Goal: Communication & Community: Answer question/provide support

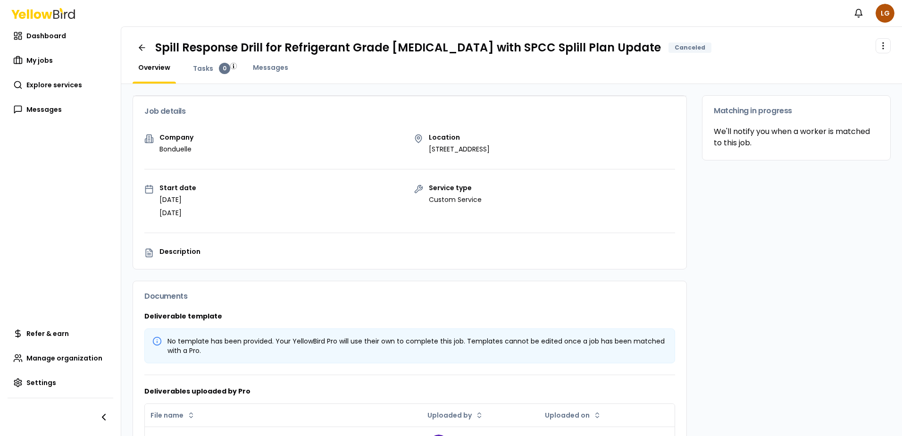
click at [359, 37] on div "Spill Response Drill for Refrigerant Grade [MEDICAL_DATA] with SPCC Splill Plan…" at bounding box center [511, 55] width 781 height 57
click at [358, 45] on h1 "Spill Response Drill for Refrigerant Grade [MEDICAL_DATA] with SPCC Splill Plan…" at bounding box center [408, 47] width 506 height 15
click at [272, 71] on span "Messages" at bounding box center [270, 67] width 35 height 9
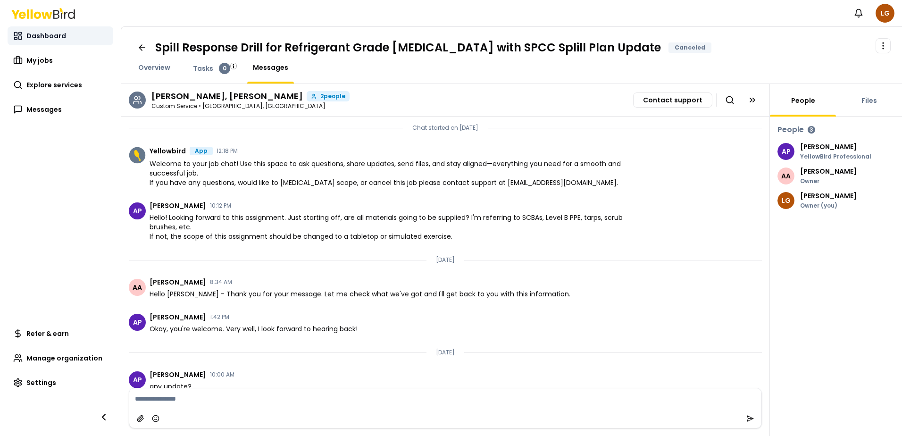
click at [36, 30] on link "Dashboard" at bounding box center [61, 35] width 106 height 19
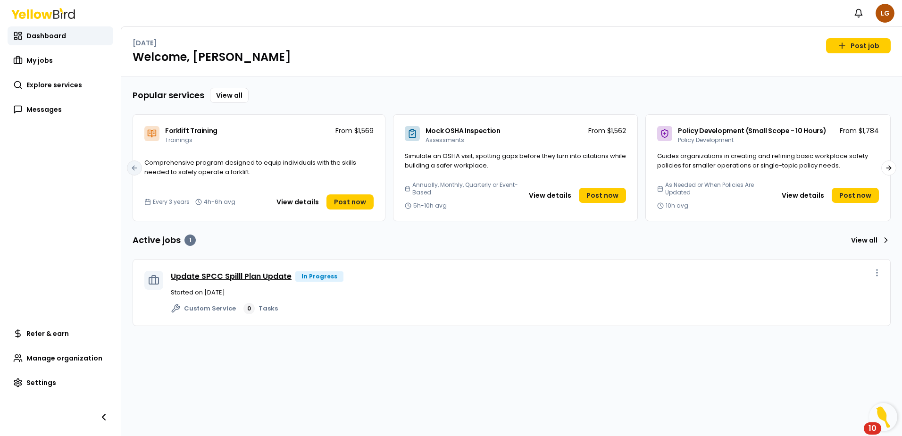
click at [237, 275] on link "Update SPCC Spilll Plan Update" at bounding box center [231, 276] width 121 height 11
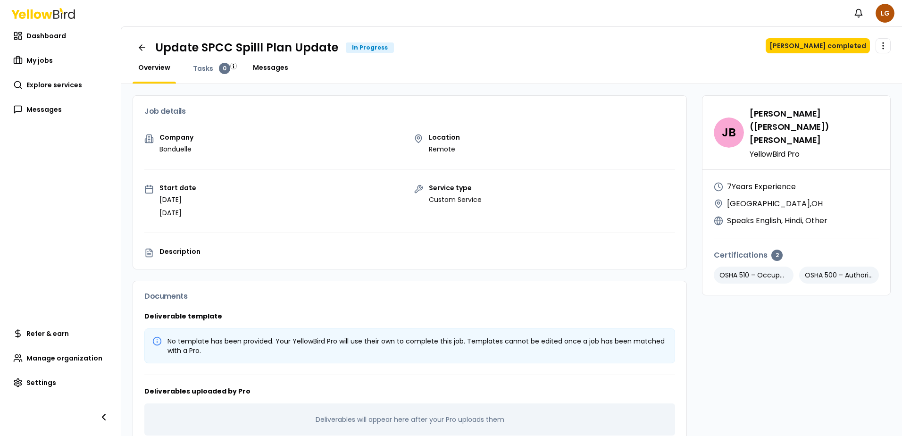
click at [264, 72] on span "Messages" at bounding box center [270, 67] width 35 height 9
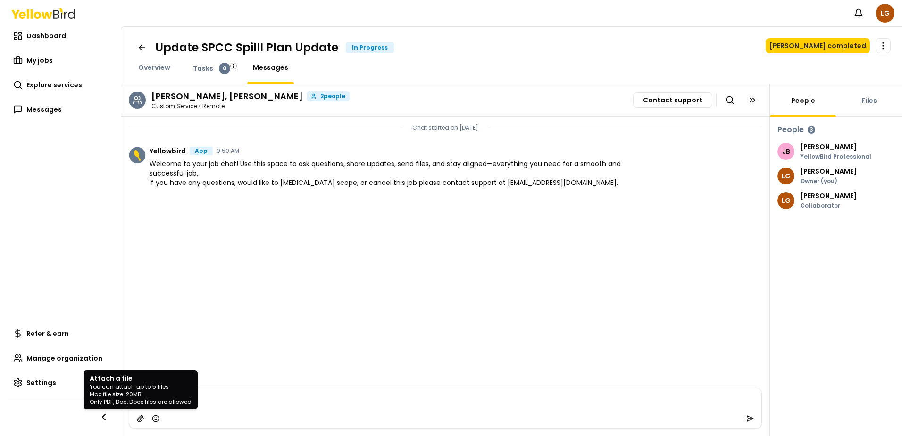
click at [132, 417] on div "Attach a file You can attach up to 5 files Max file size: 20MB Only PDF, Doc, D…" at bounding box center [445, 418] width 632 height 19
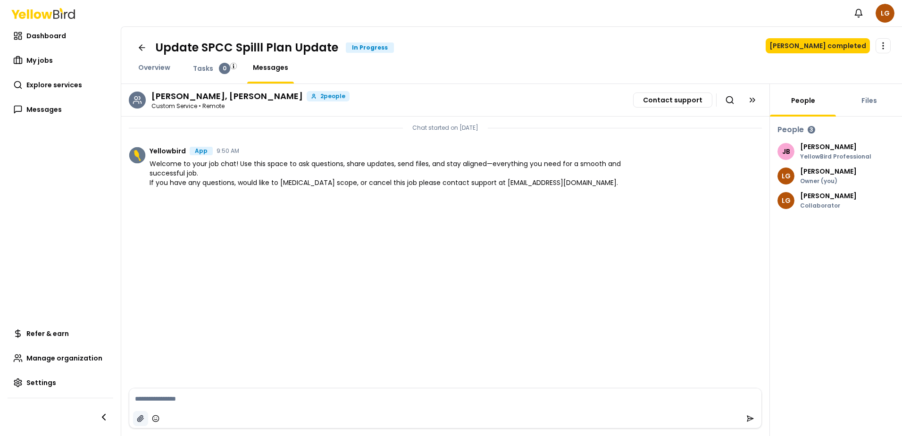
click at [141, 421] on icon "button" at bounding box center [141, 419] width 8 height 8
click at [331, 418] on div at bounding box center [445, 418] width 632 height 19
click at [188, 372] on textarea at bounding box center [445, 369] width 632 height 21
type textarea "*"
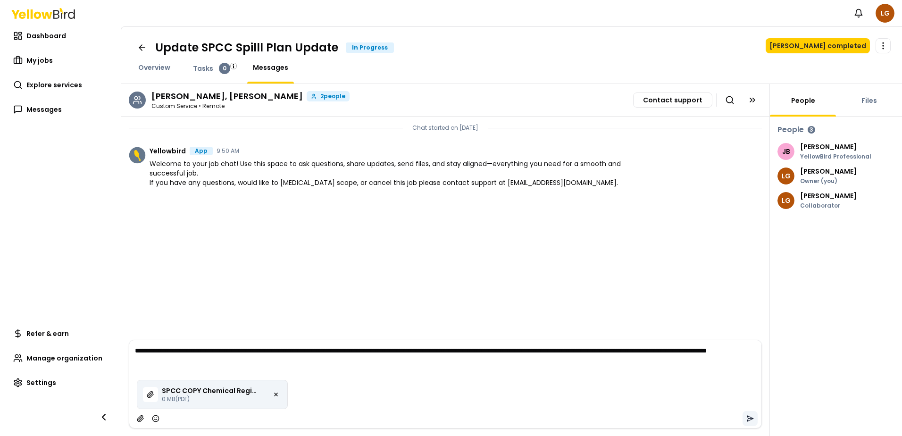
type textarea "**********"
click at [751, 423] on button "submit" at bounding box center [749, 418] width 15 height 15
